Goal: Check status

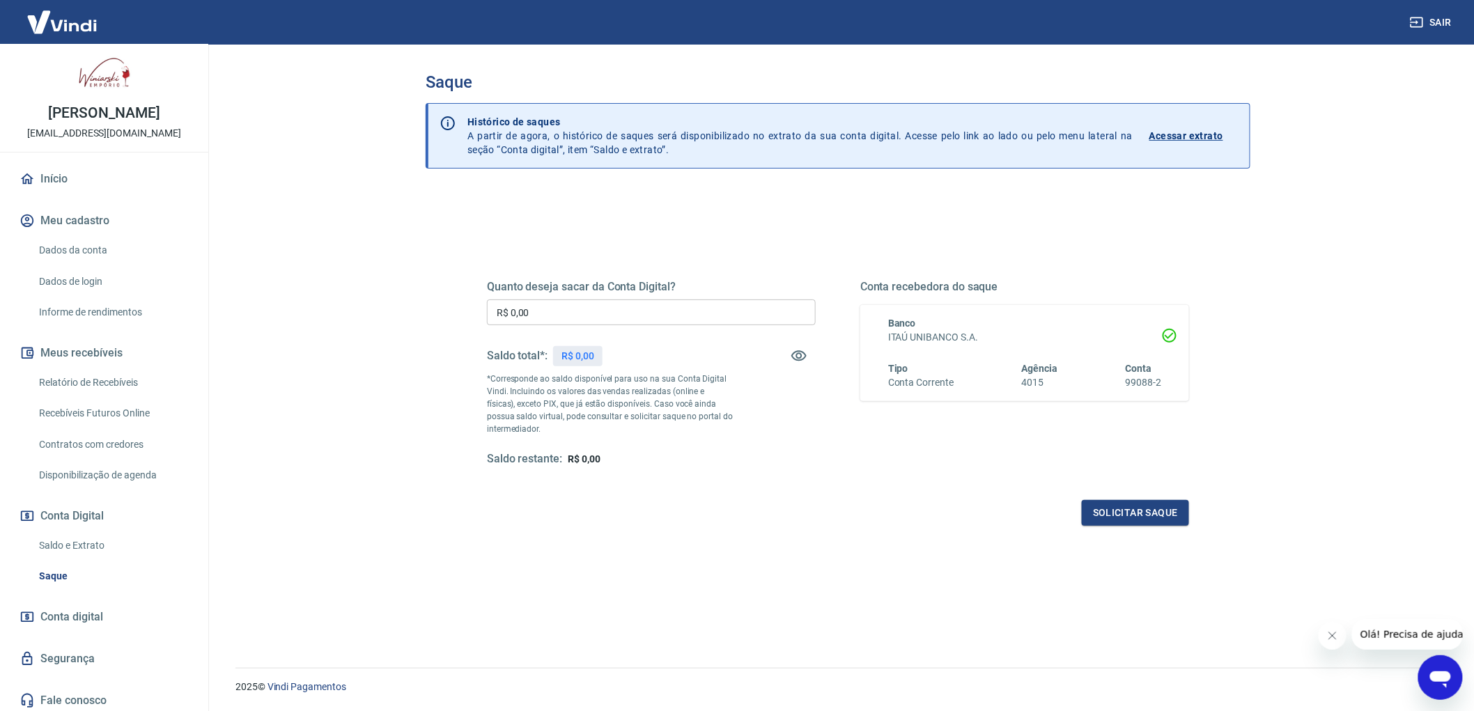
scroll to position [15, 0]
click at [105, 538] on link "Saldo e Extrato" at bounding box center [112, 541] width 158 height 29
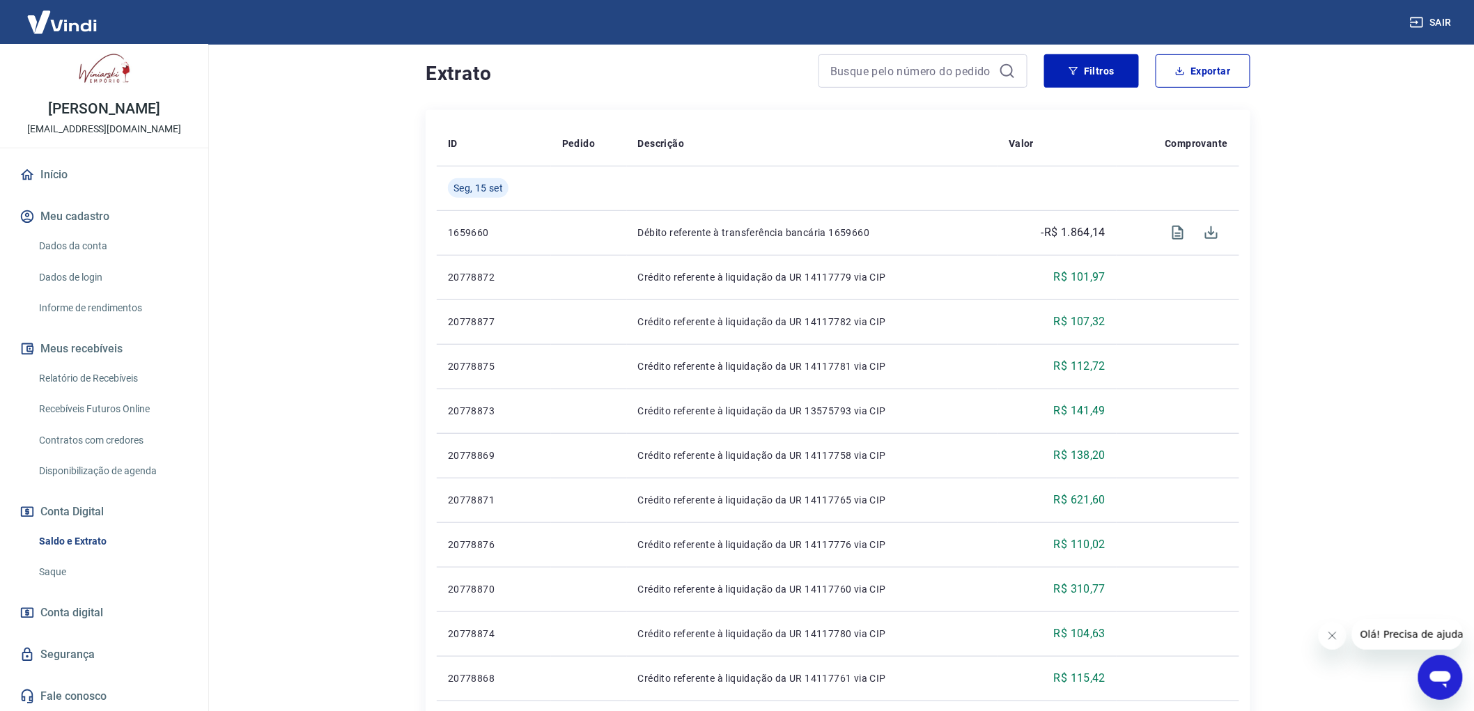
scroll to position [232, 0]
